Goal: Task Accomplishment & Management: Manage account settings

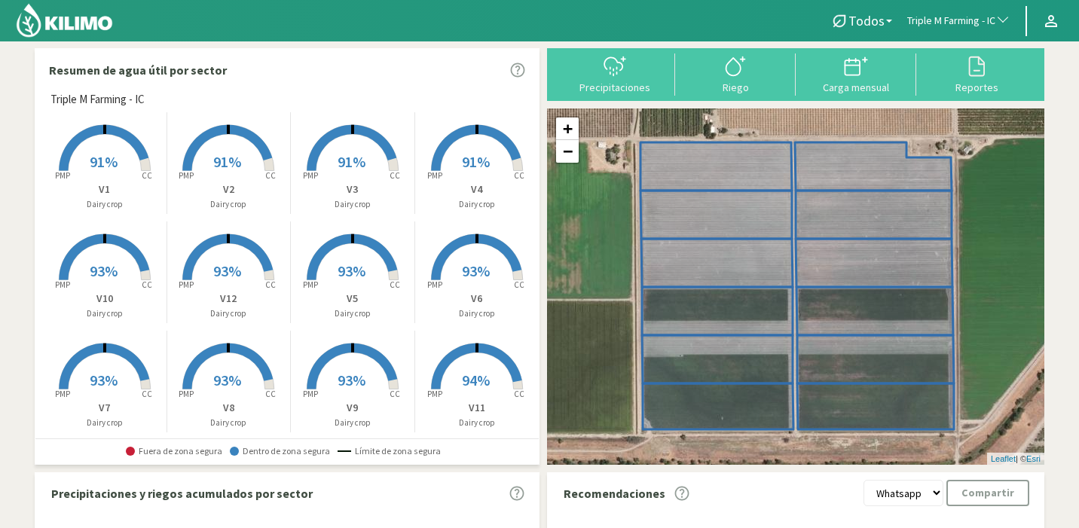
click at [111, 161] on span "91%" at bounding box center [104, 161] width 28 height 19
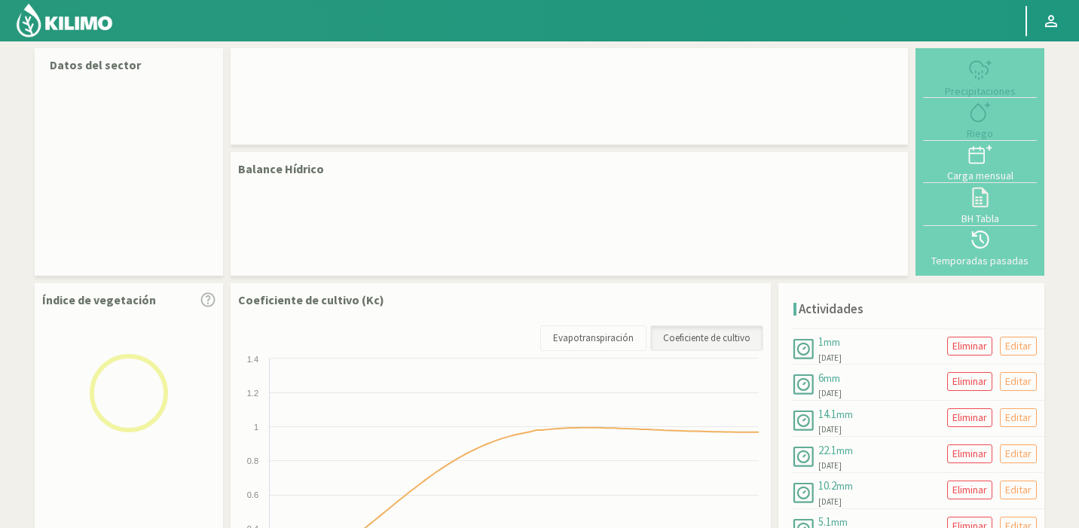
select select "279: Object"
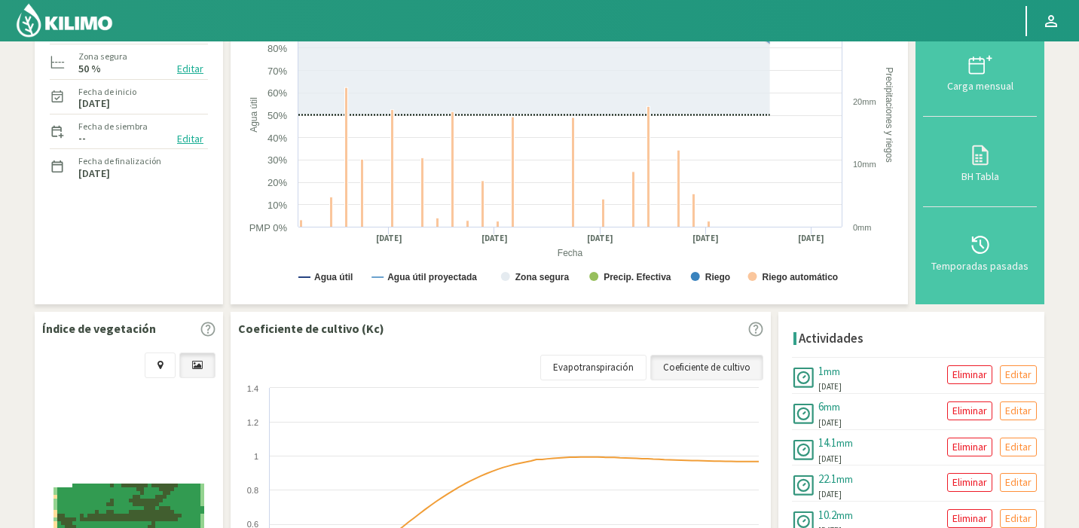
scroll to position [449, 0]
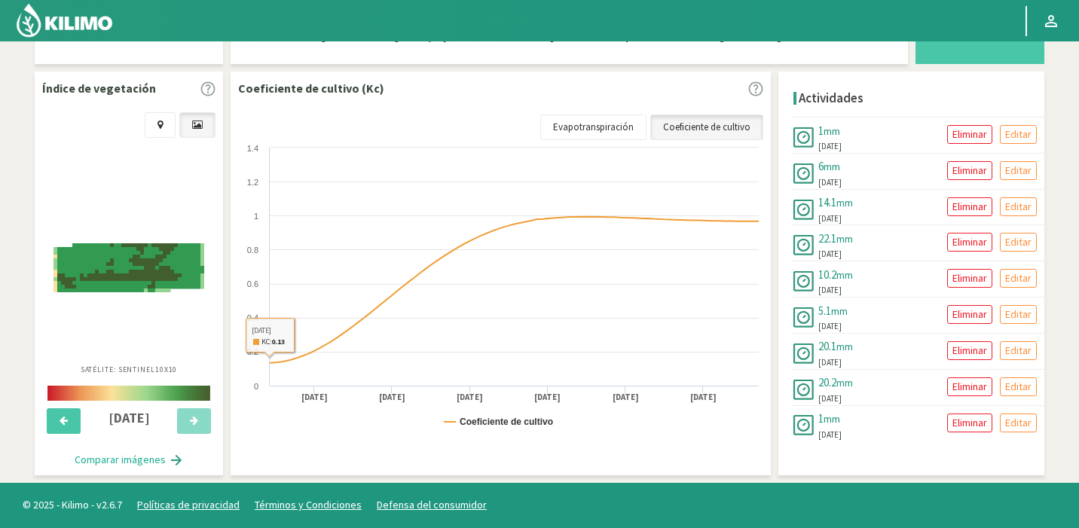
click at [146, 271] on img at bounding box center [128, 267] width 151 height 49
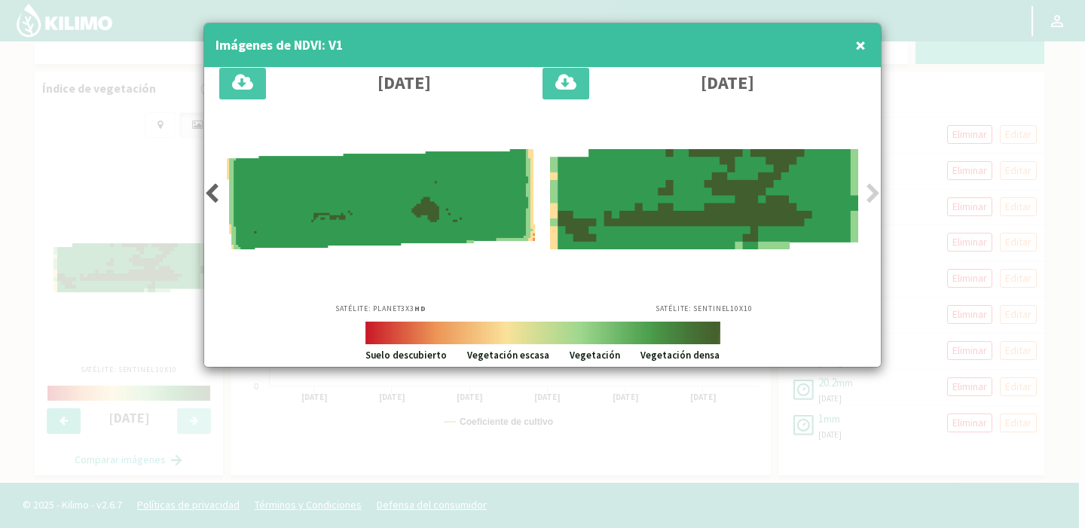
click at [213, 178] on div "[DATE] Satélite: Planet 3X3 HD [DATE] Satélite: Sentinel 10X10" at bounding box center [542, 195] width 676 height 254
click at [212, 185] on icon at bounding box center [211, 193] width 15 height 21
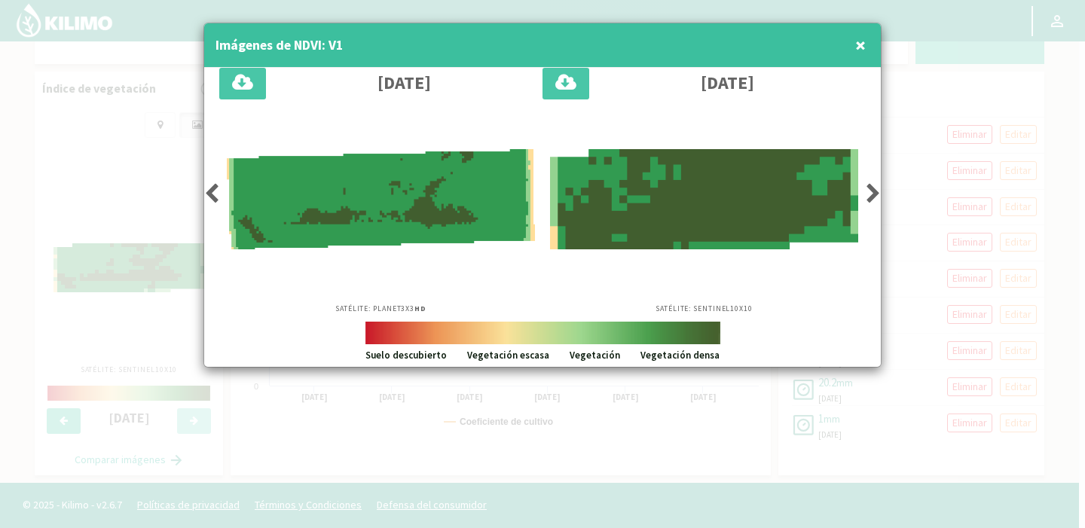
click at [213, 197] on icon at bounding box center [211, 193] width 15 height 21
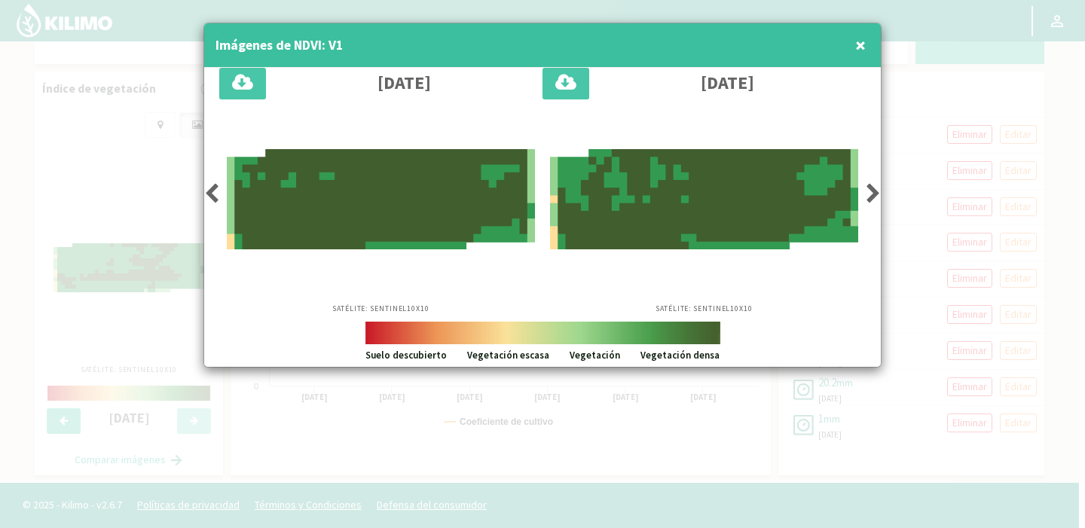
click at [874, 194] on icon at bounding box center [872, 193] width 15 height 21
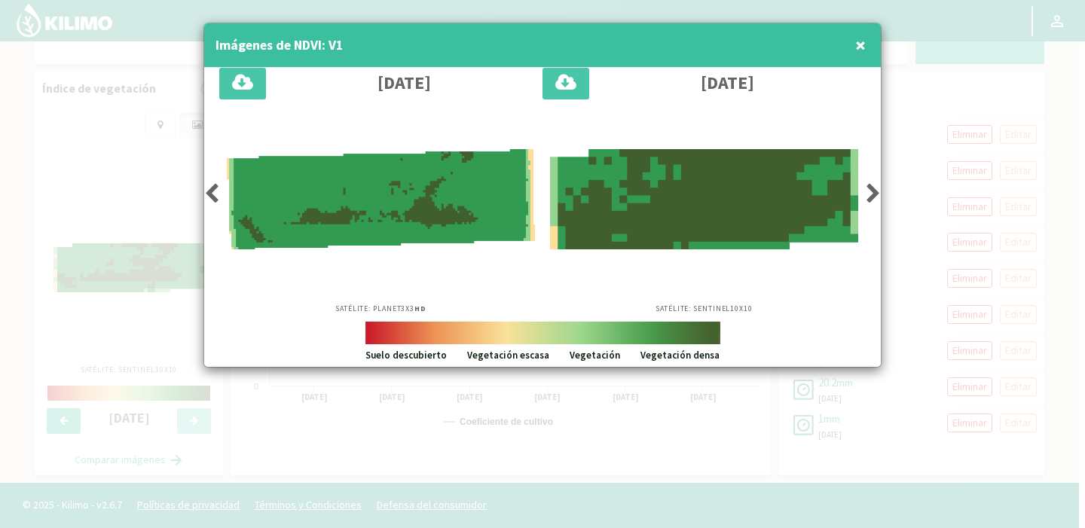
click at [874, 194] on icon at bounding box center [872, 193] width 15 height 21
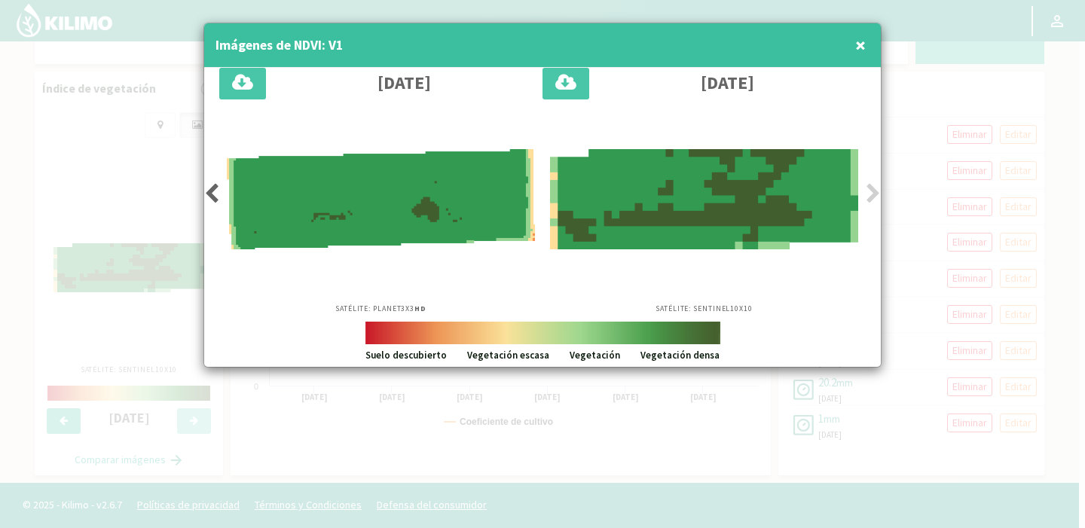
click at [209, 199] on icon at bounding box center [211, 193] width 15 height 21
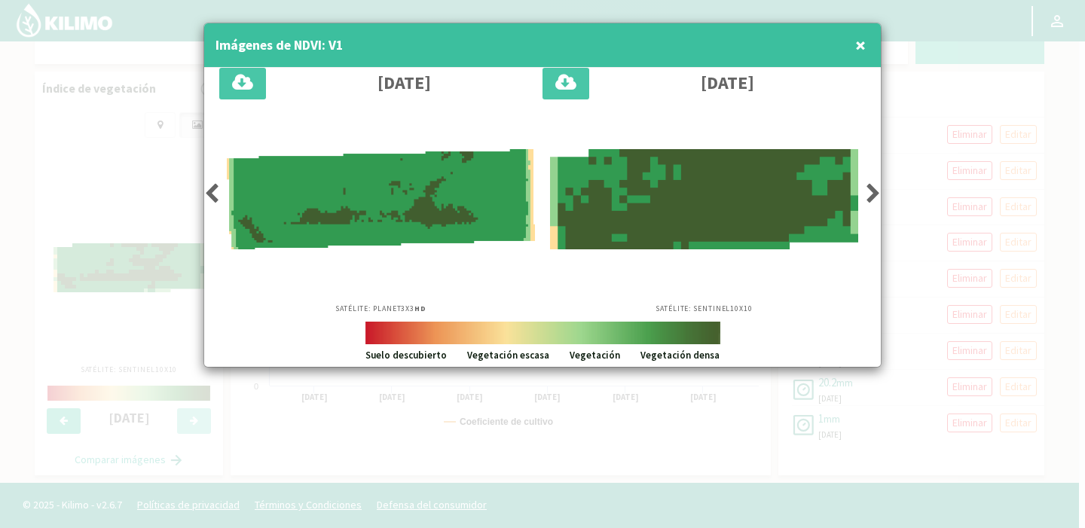
click at [209, 199] on icon at bounding box center [211, 193] width 15 height 21
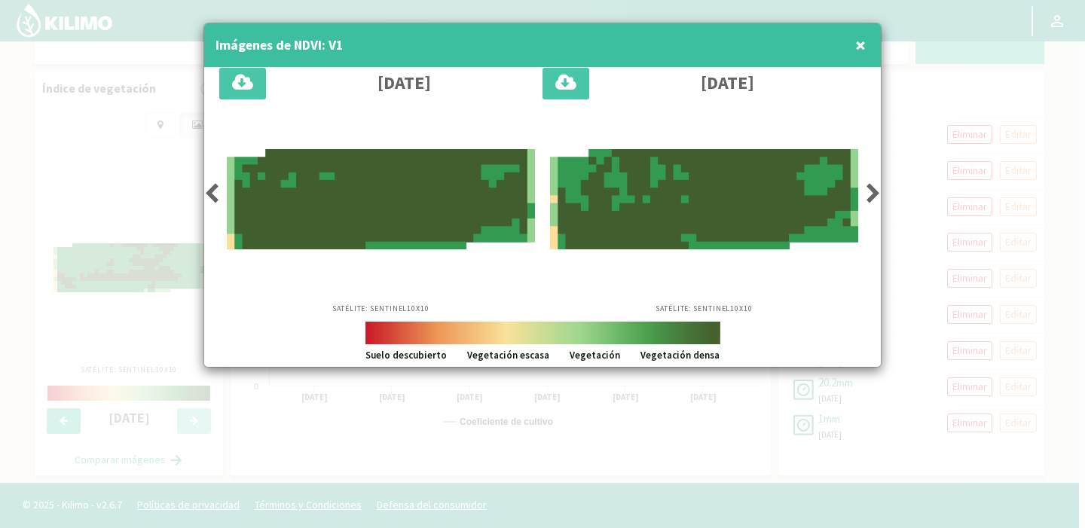
click at [209, 199] on icon at bounding box center [211, 193] width 15 height 21
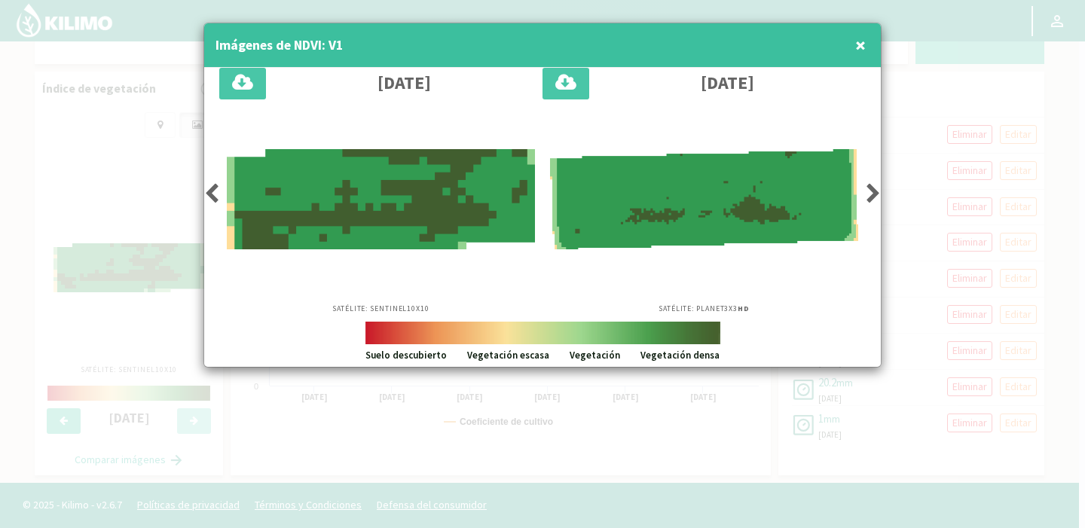
click at [209, 199] on icon at bounding box center [211, 193] width 15 height 21
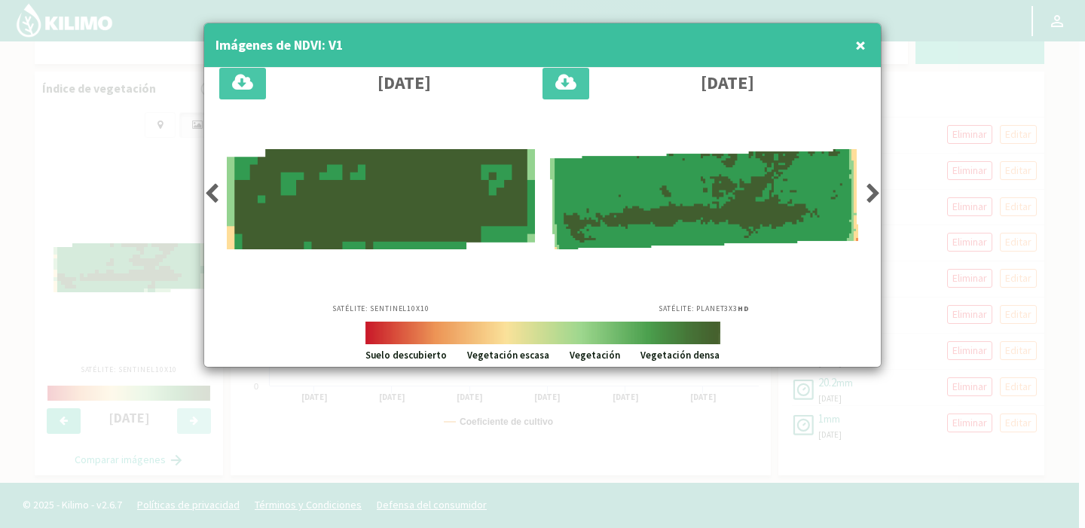
click at [209, 199] on icon at bounding box center [211, 193] width 15 height 21
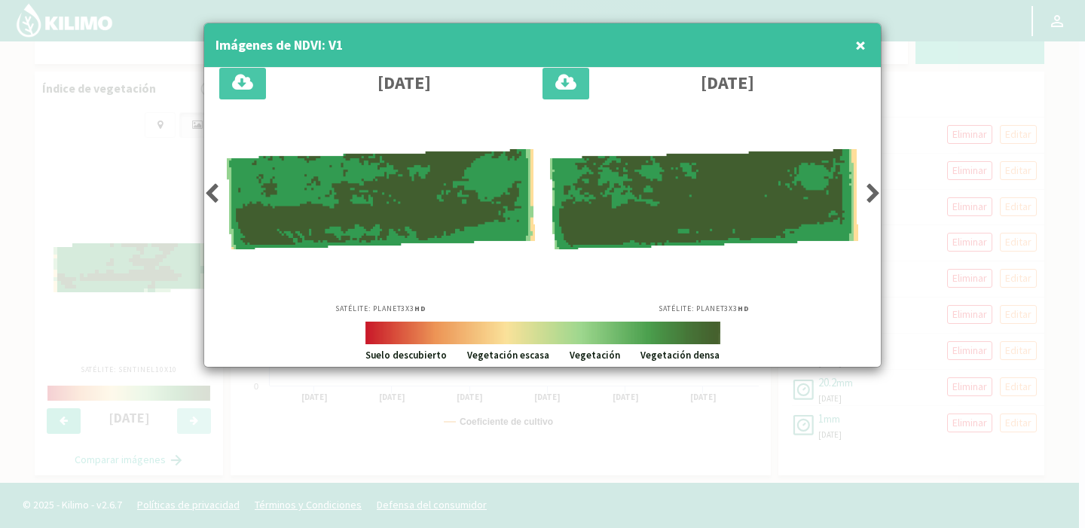
click at [209, 199] on icon at bounding box center [211, 193] width 15 height 21
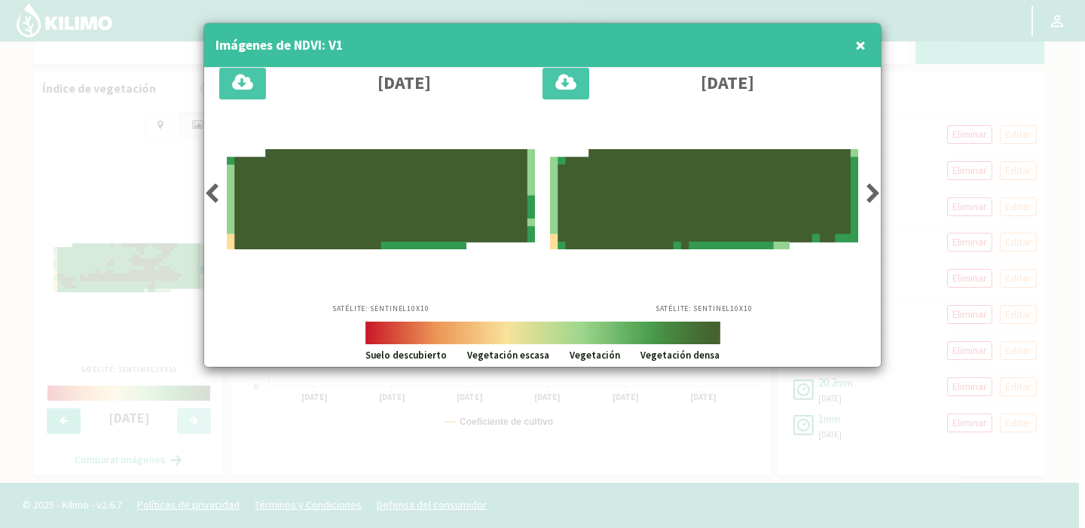
click at [209, 199] on icon at bounding box center [211, 193] width 15 height 21
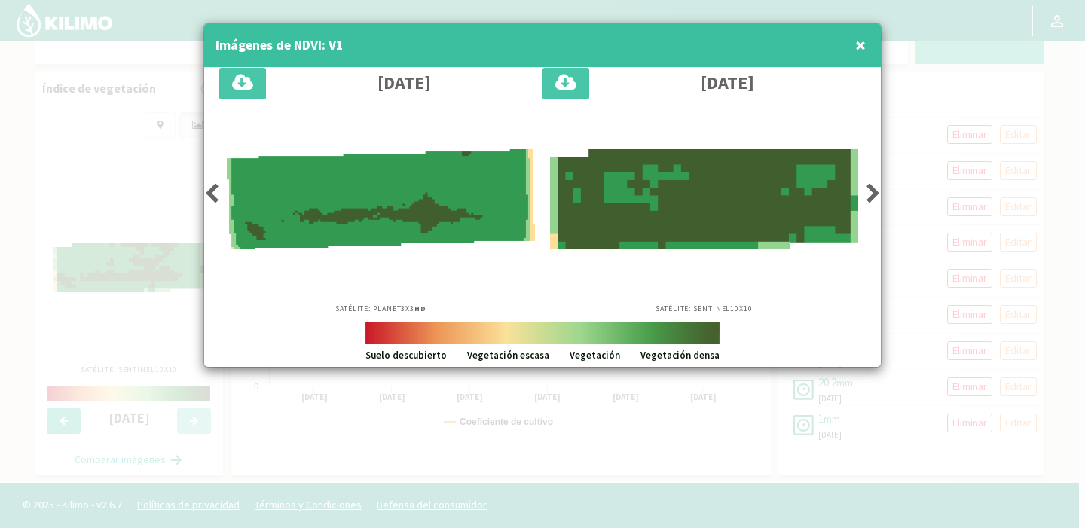
click at [209, 199] on icon at bounding box center [211, 193] width 15 height 21
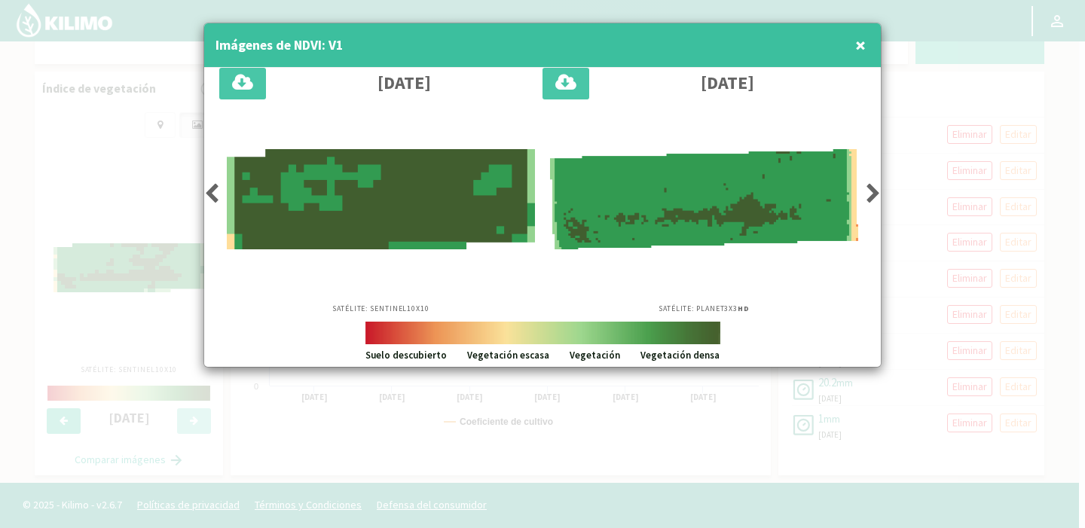
click at [865, 50] on span "×" at bounding box center [860, 44] width 11 height 25
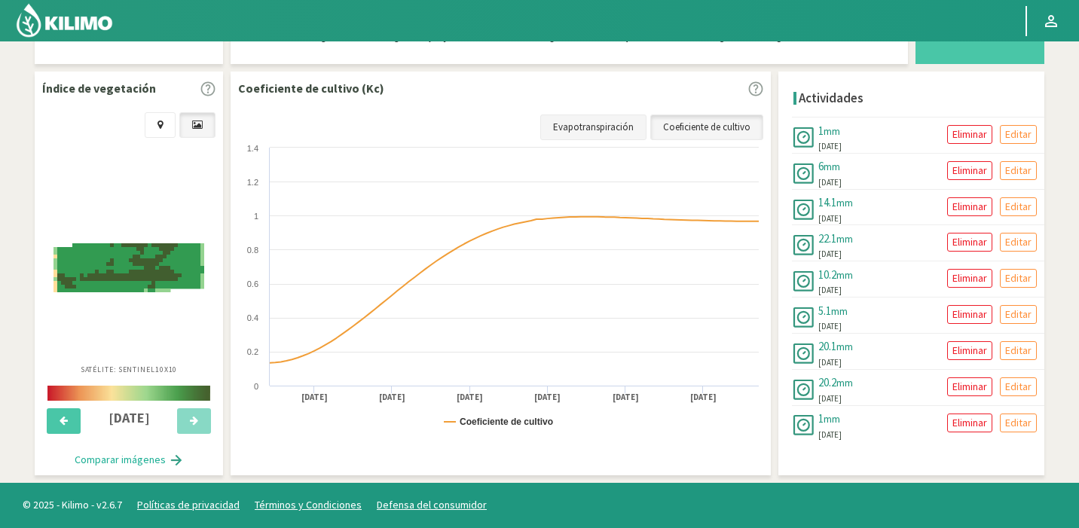
click at [632, 125] on link "Evapotranspiración" at bounding box center [593, 127] width 106 height 26
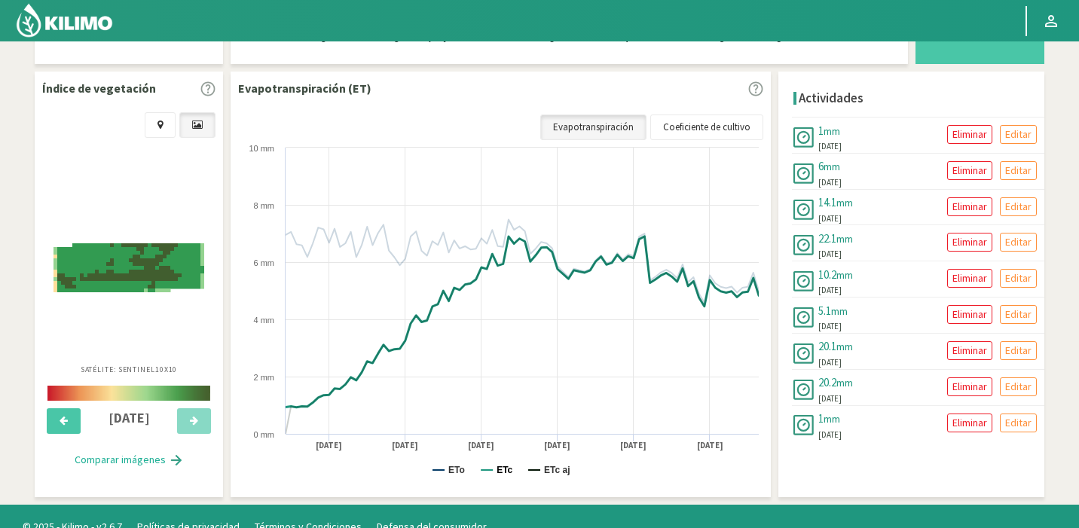
click at [509, 472] on text "ETc" at bounding box center [504, 470] width 16 height 11
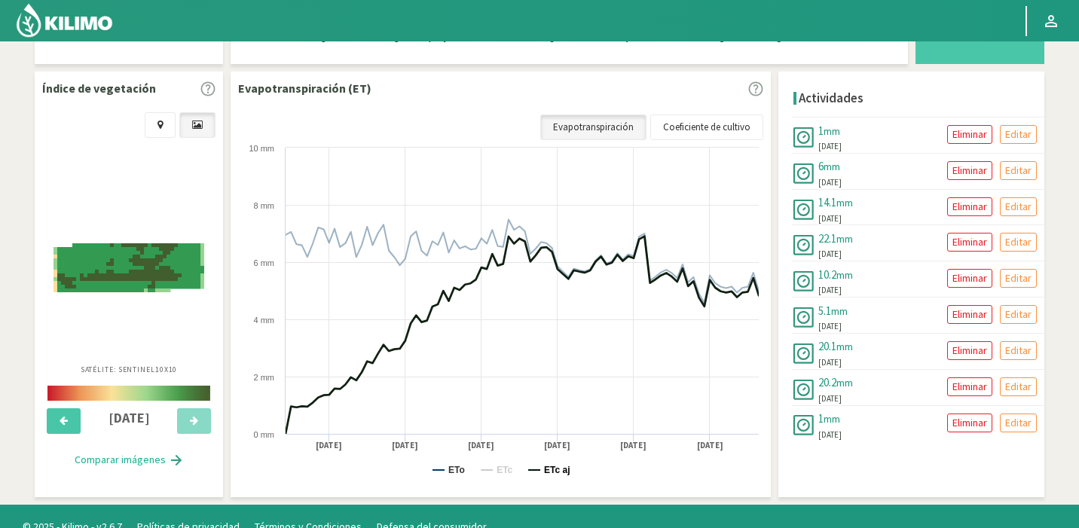
click at [551, 472] on text "ETc aj" at bounding box center [557, 470] width 26 height 11
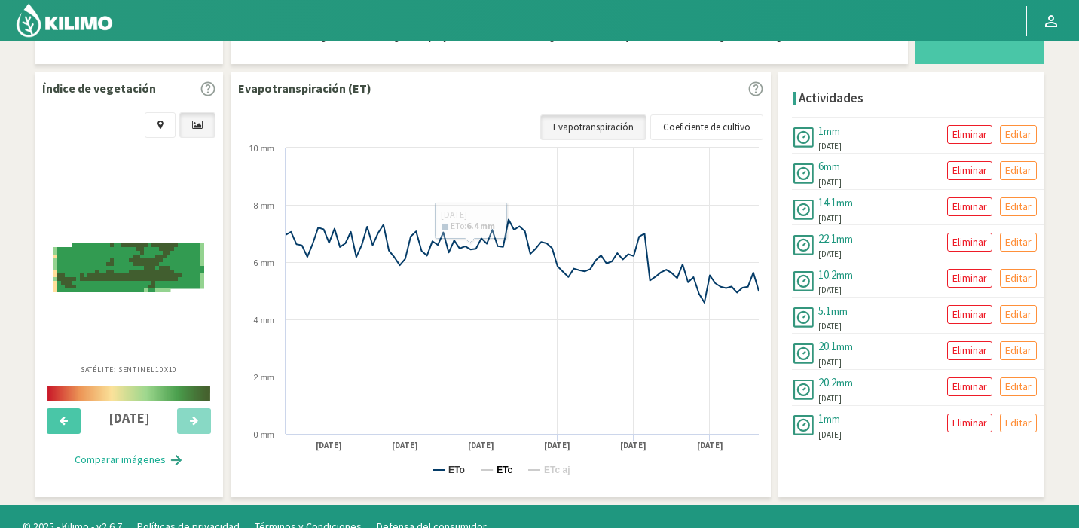
click at [500, 474] on text "ETc" at bounding box center [504, 470] width 16 height 11
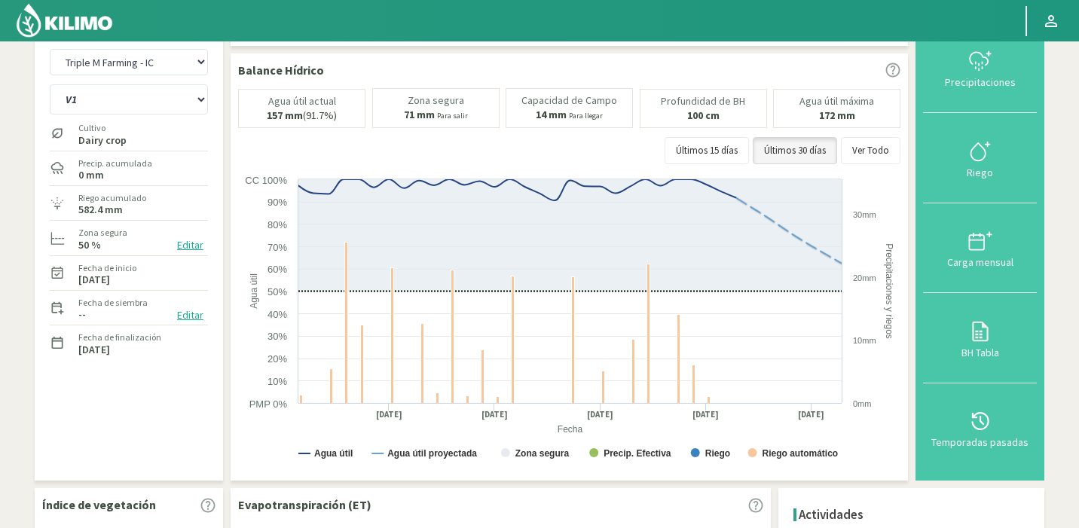
scroll to position [0, 0]
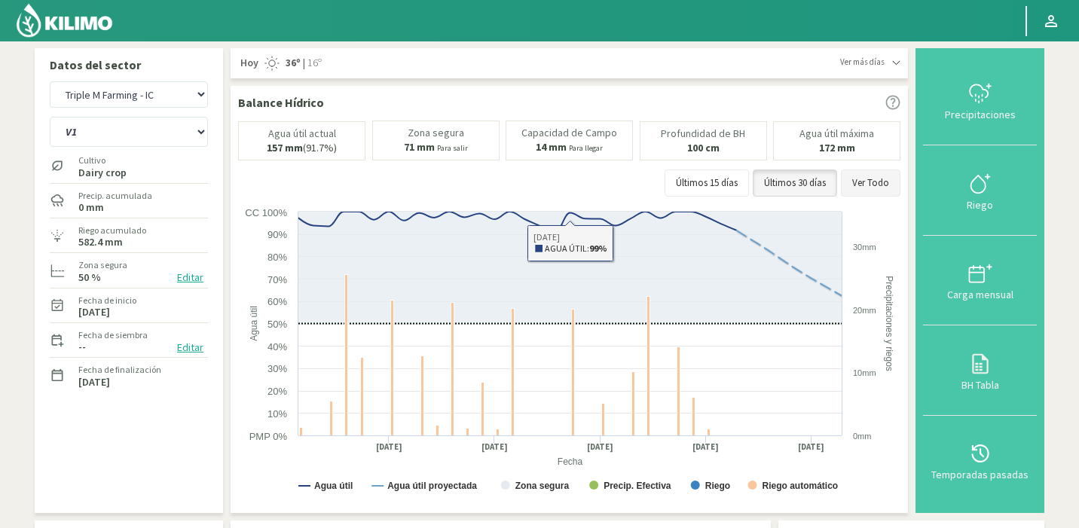
click at [875, 185] on button "Ver Todo" at bounding box center [871, 182] width 60 height 27
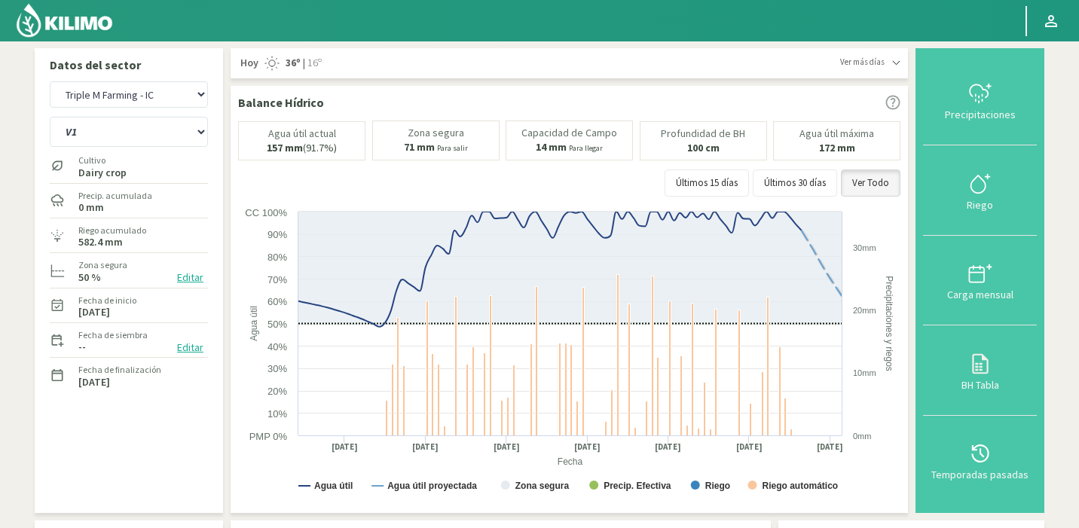
click at [181, 281] on button "Editar" at bounding box center [189, 277] width 35 height 17
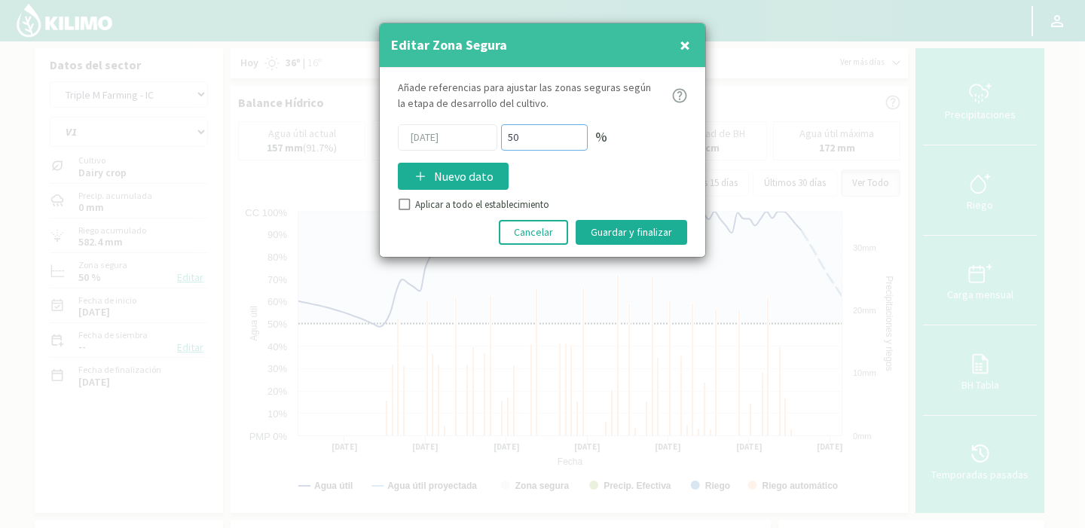
click at [517, 145] on input "50" at bounding box center [544, 137] width 87 height 26
type input "5"
type input "1"
click at [438, 174] on p "Nuevo dato" at bounding box center [464, 176] width 60 height 18
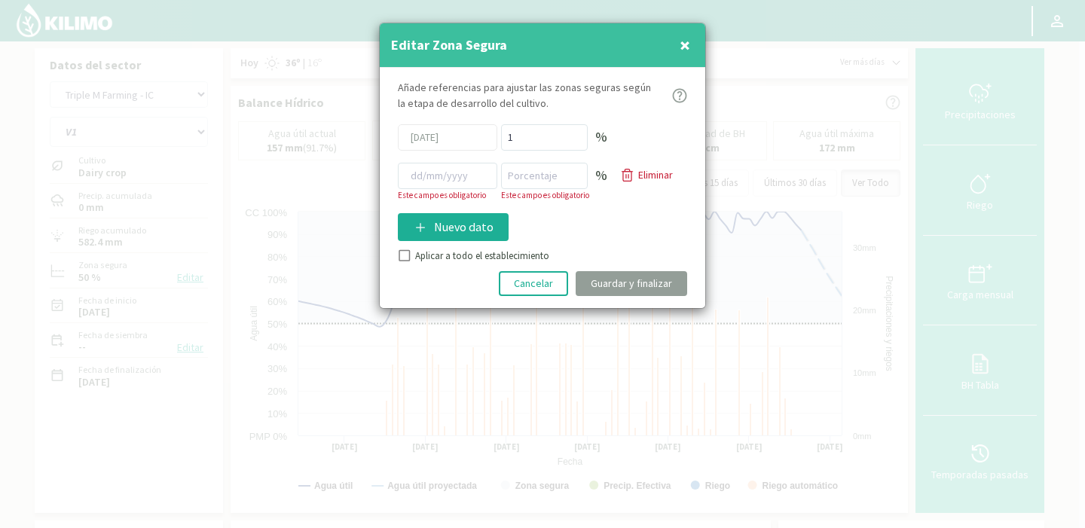
click at [474, 190] on p "Este campo es obligatorio" at bounding box center [447, 195] width 99 height 13
click at [472, 182] on input at bounding box center [447, 176] width 99 height 26
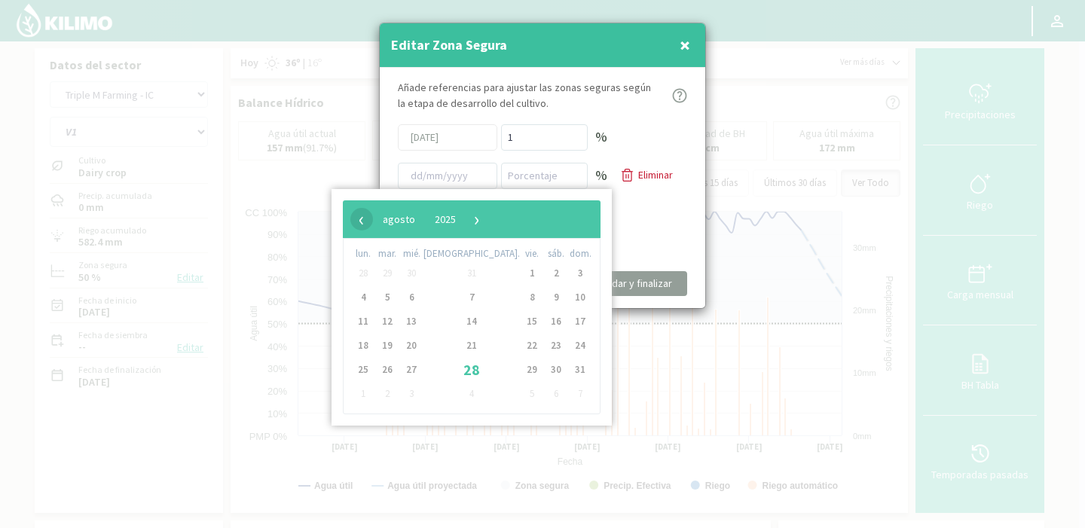
click at [352, 218] on span "‹" at bounding box center [361, 219] width 23 height 23
click at [392, 273] on span "1" at bounding box center [387, 273] width 24 height 24
type input "[DATE]"
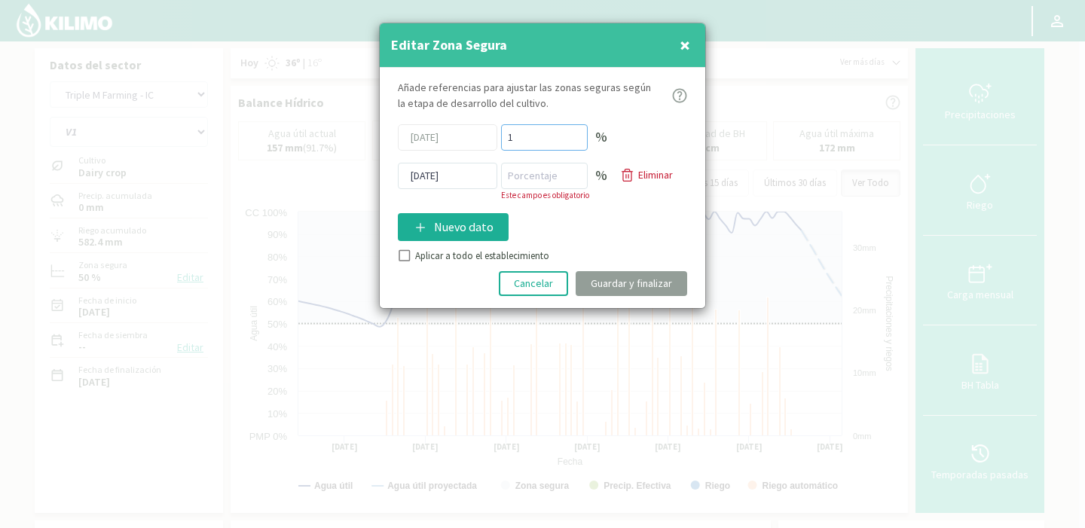
click at [518, 130] on input "1" at bounding box center [544, 137] width 87 height 26
type input "50"
click at [544, 187] on input "number" at bounding box center [544, 176] width 87 height 26
type input "70"
click at [500, 256] on div "Añade referencias para ajustar las zonas seguras [PERSON_NAME] de desarrollo de…" at bounding box center [542, 188] width 325 height 240
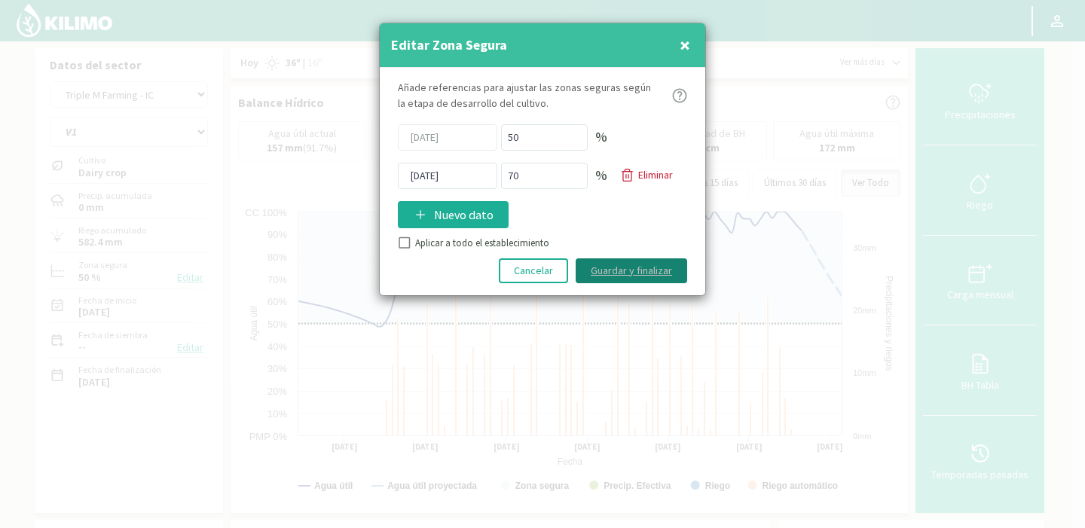
click at [637, 273] on button "Guardar y finalizar" at bounding box center [630, 270] width 111 height 25
